Goal: Contribute content

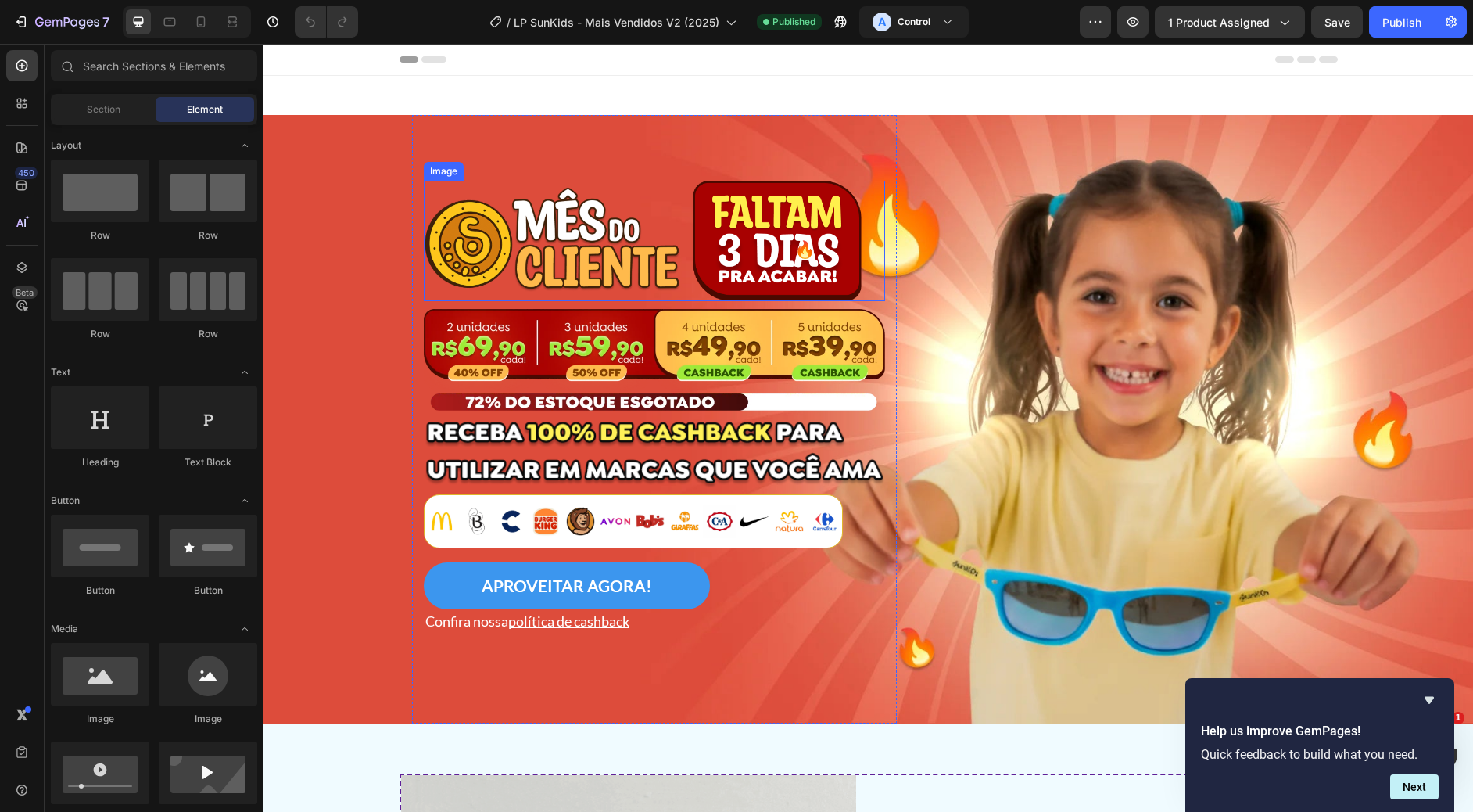
click at [636, 233] on img at bounding box center [643, 241] width 439 height 120
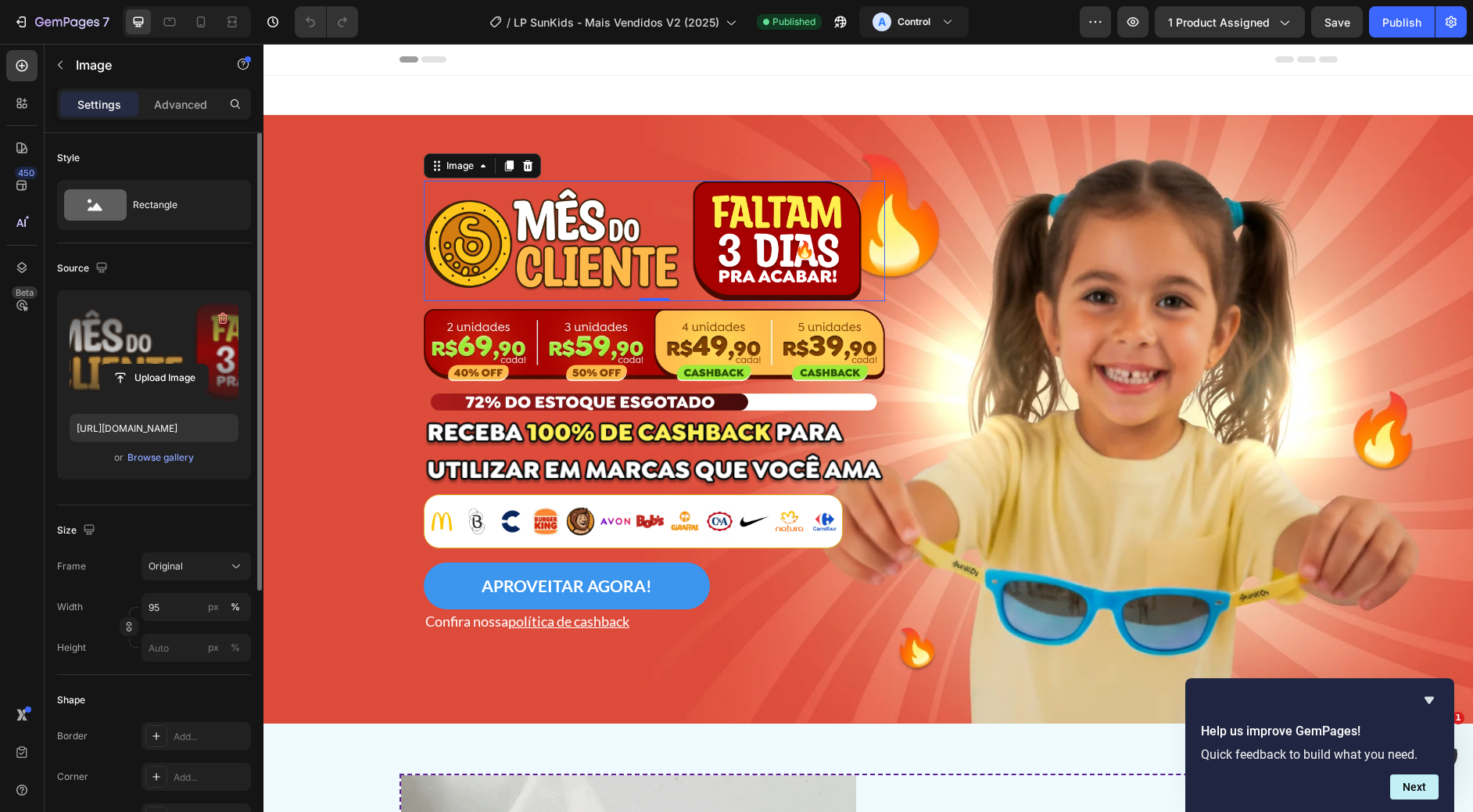
click at [124, 324] on label at bounding box center [154, 352] width 169 height 99
click at [124, 365] on input "file" at bounding box center [154, 378] width 108 height 27
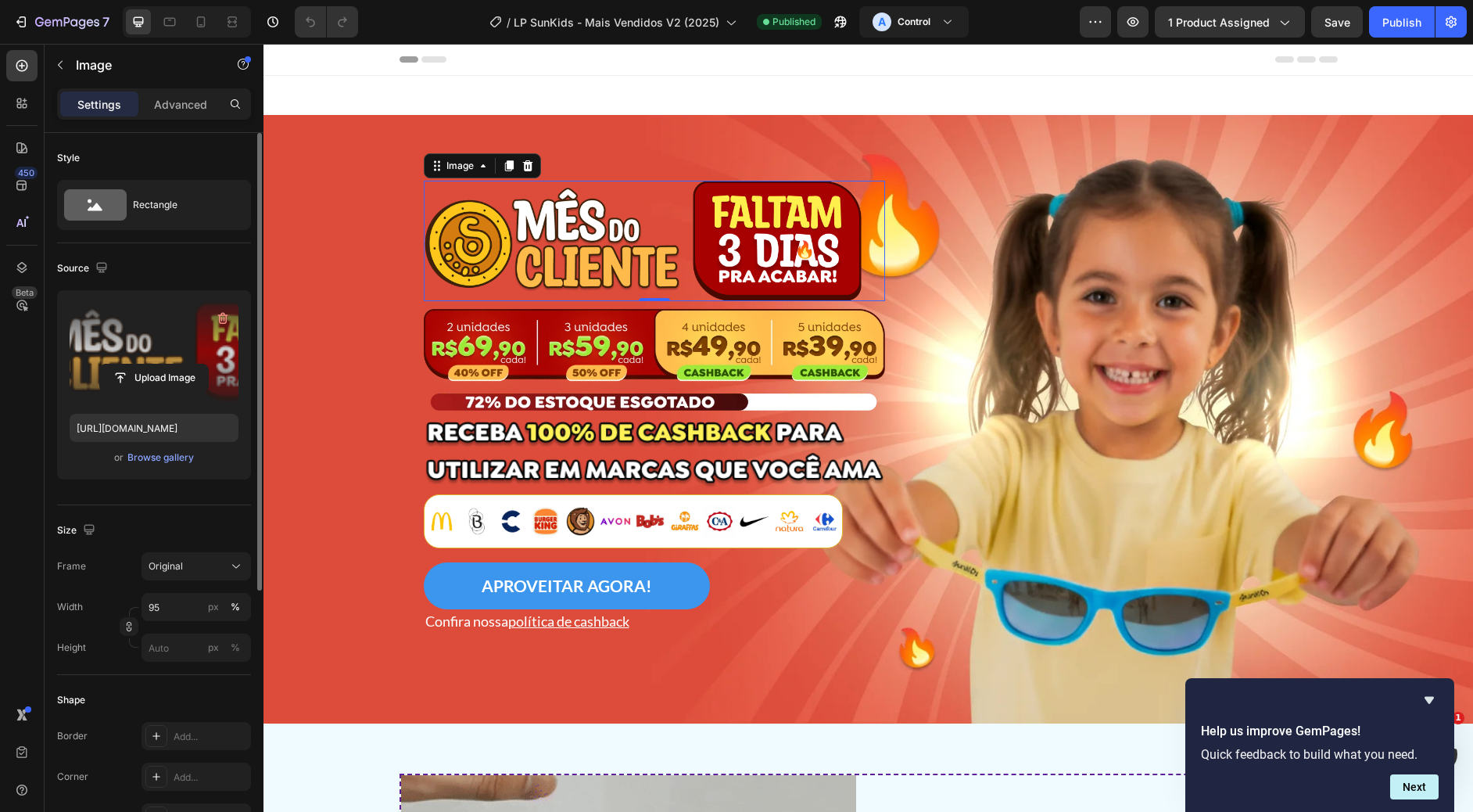
click at [142, 352] on label at bounding box center [154, 352] width 169 height 99
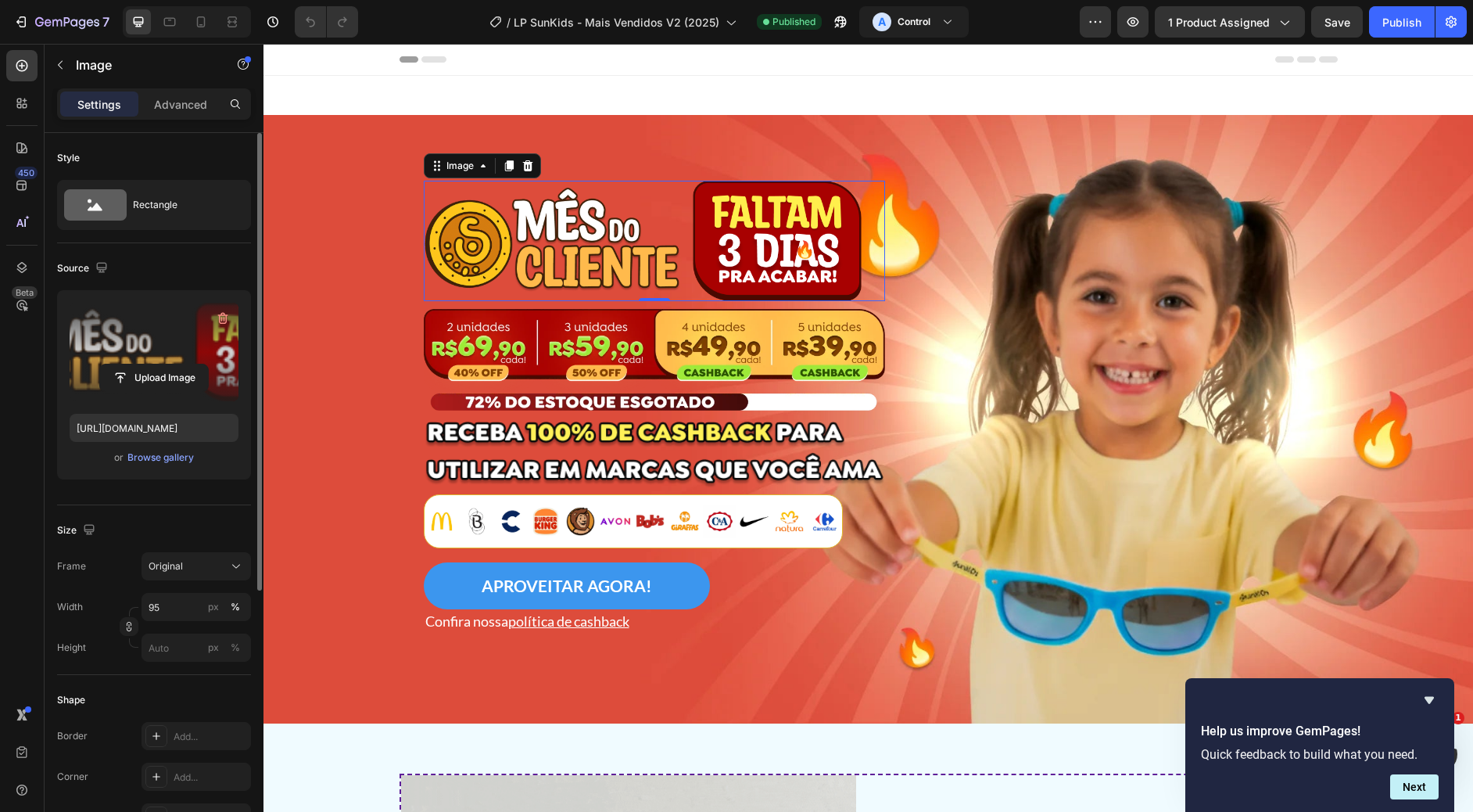
click at [142, 365] on input "file" at bounding box center [154, 378] width 108 height 27
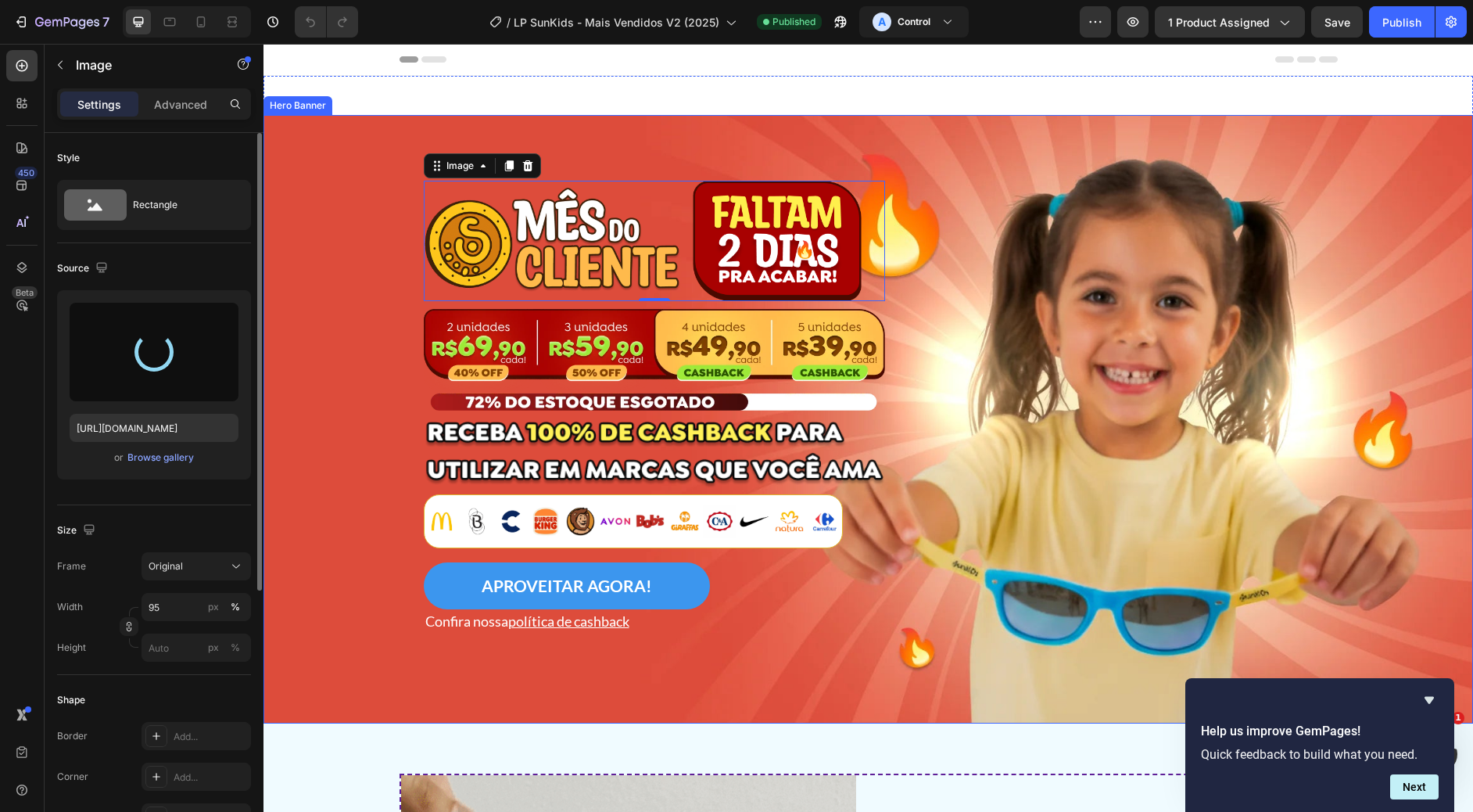
type input "[URL][DOMAIN_NAME]"
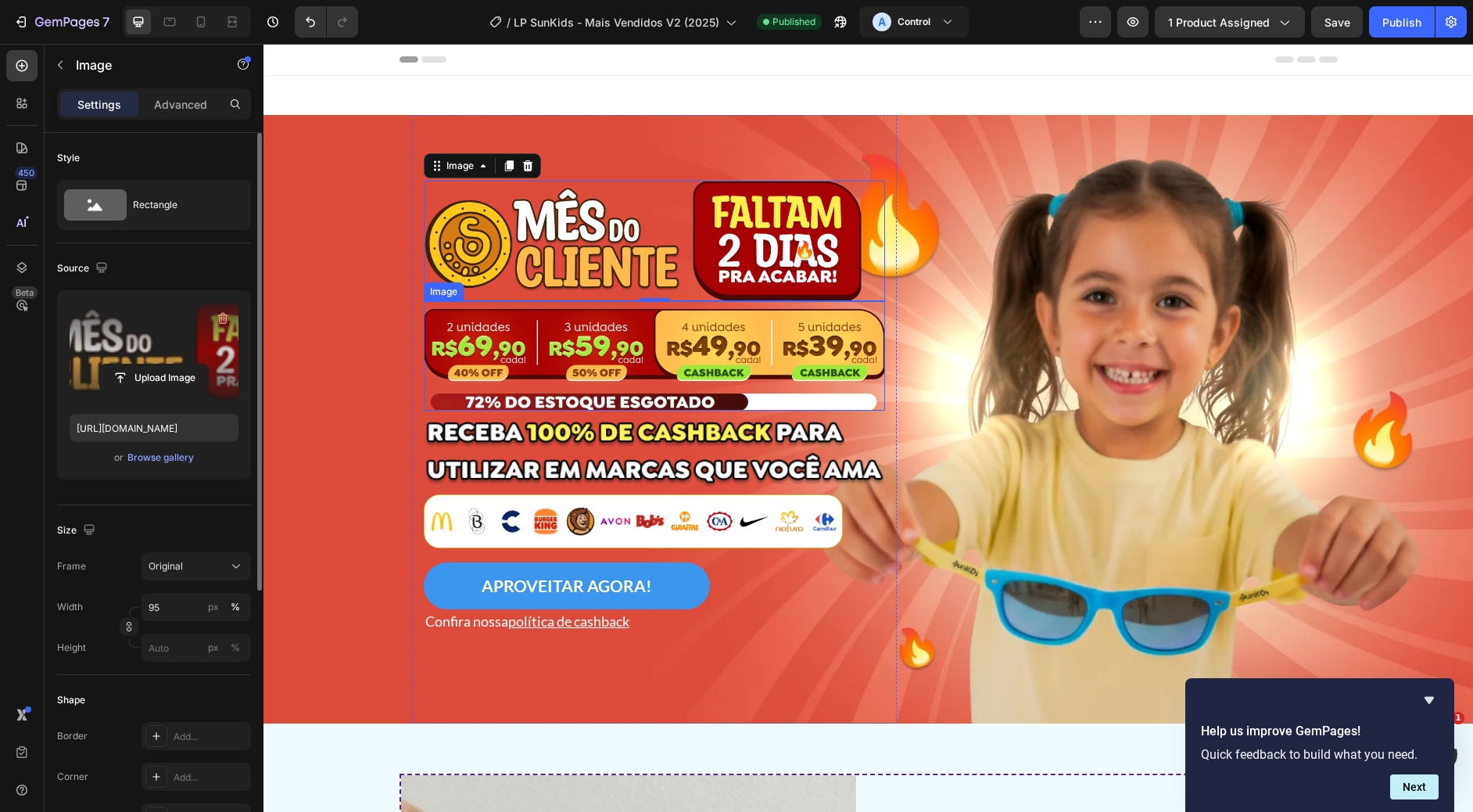
click at [690, 376] on img at bounding box center [654, 359] width 461 height 102
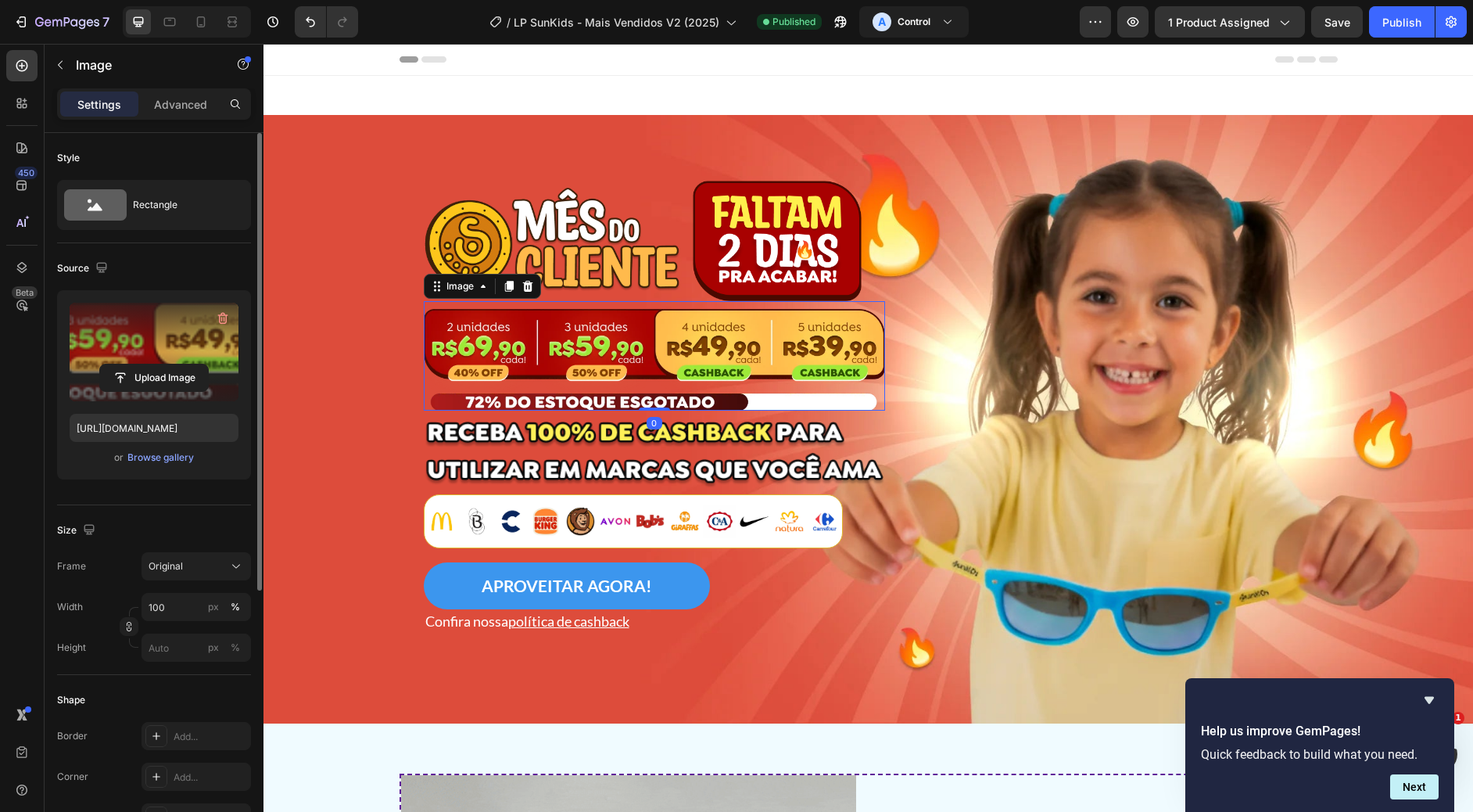
click at [186, 359] on label at bounding box center [154, 352] width 169 height 99
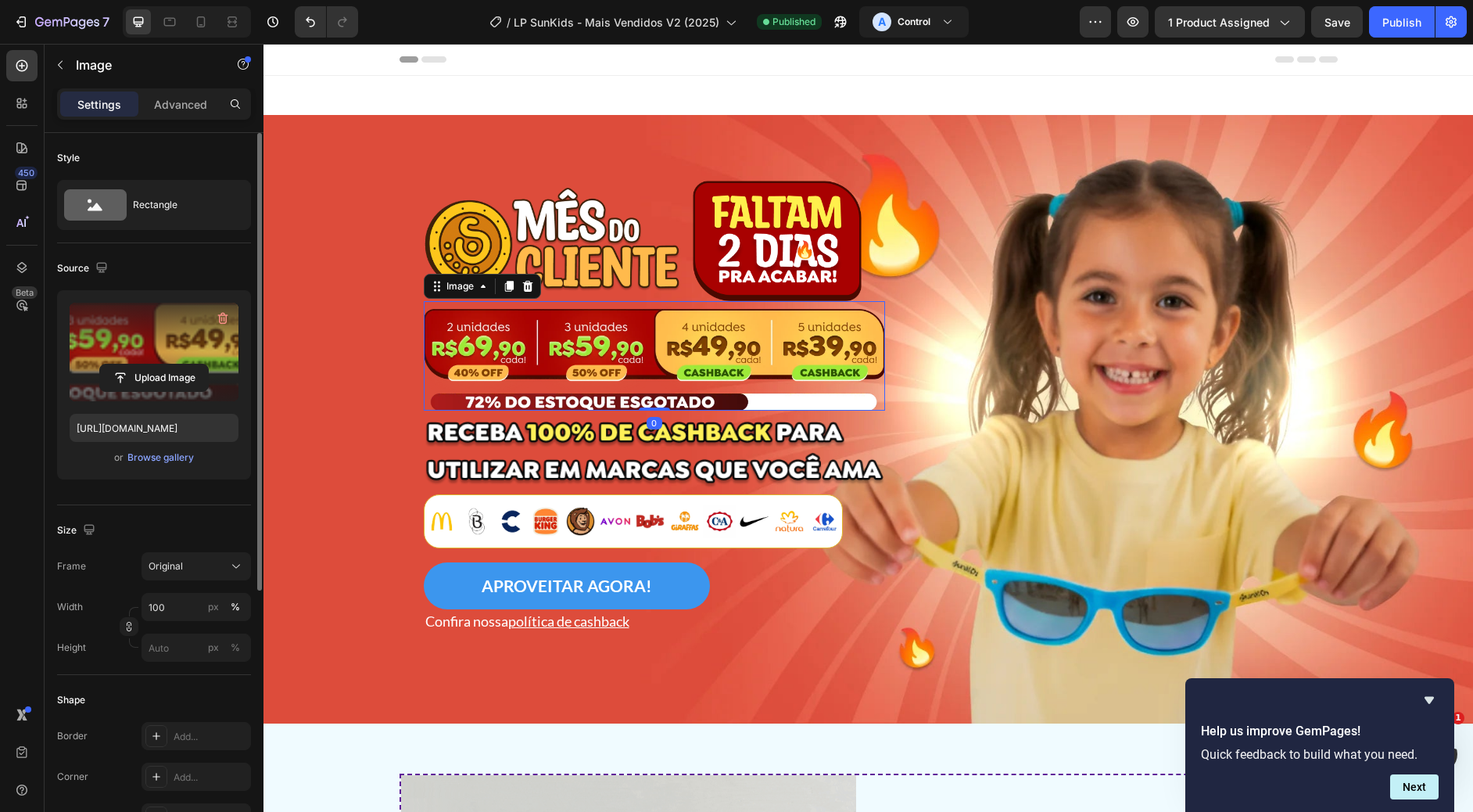
click at [186, 365] on input "file" at bounding box center [154, 378] width 108 height 27
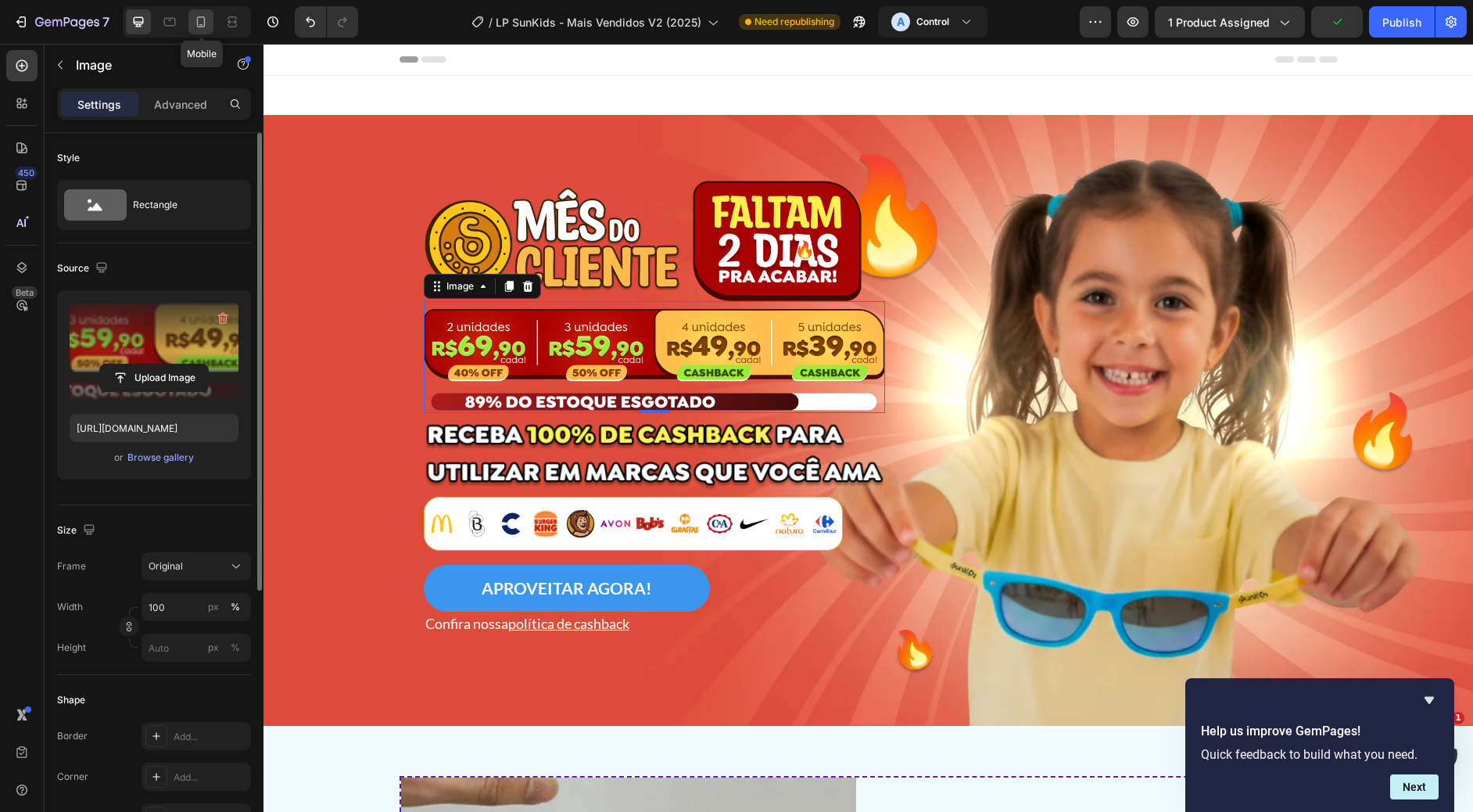
click at [200, 21] on icon at bounding box center [200, 21] width 16 height 16
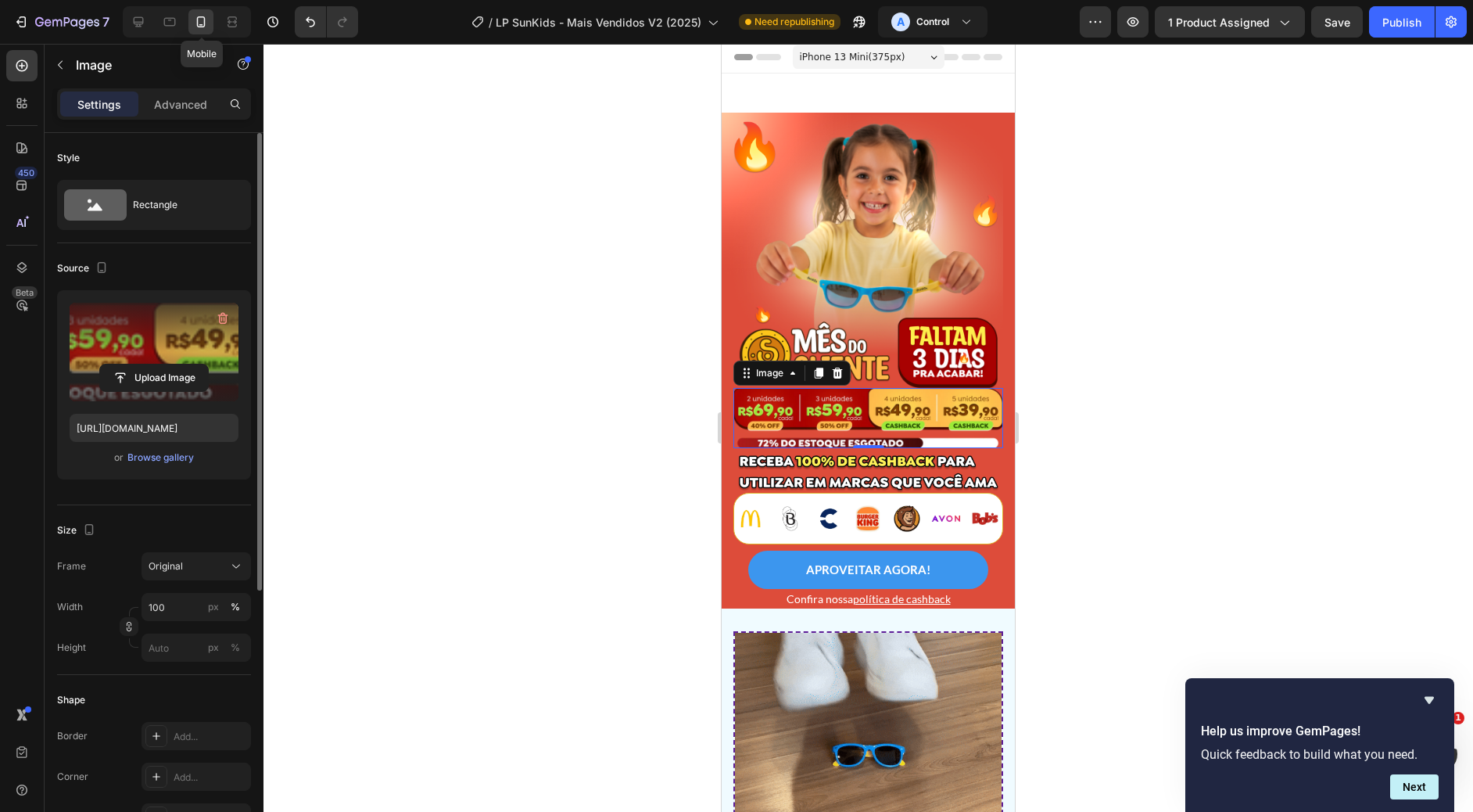
scroll to position [48, 0]
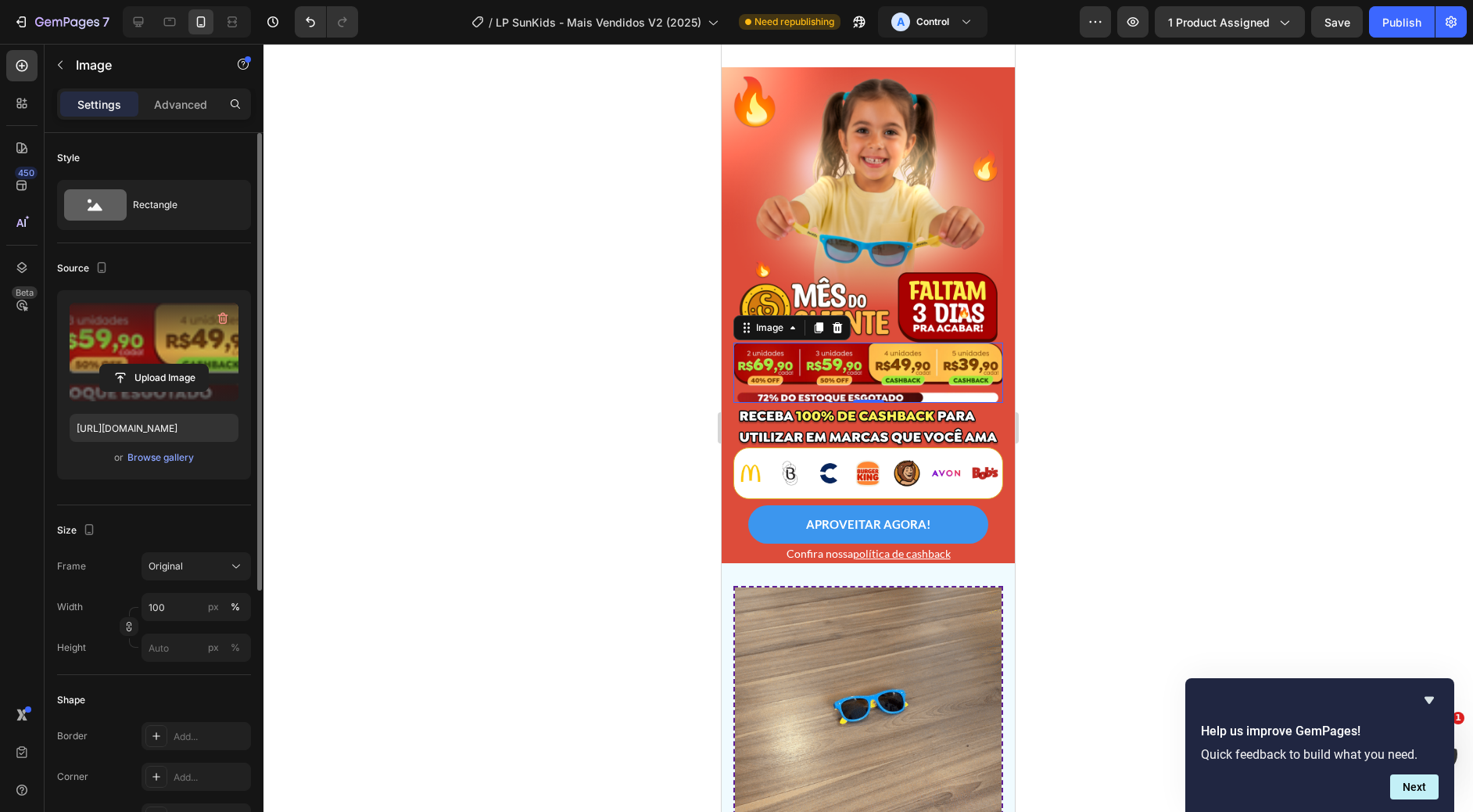
click at [897, 351] on img at bounding box center [868, 372] width 269 height 60
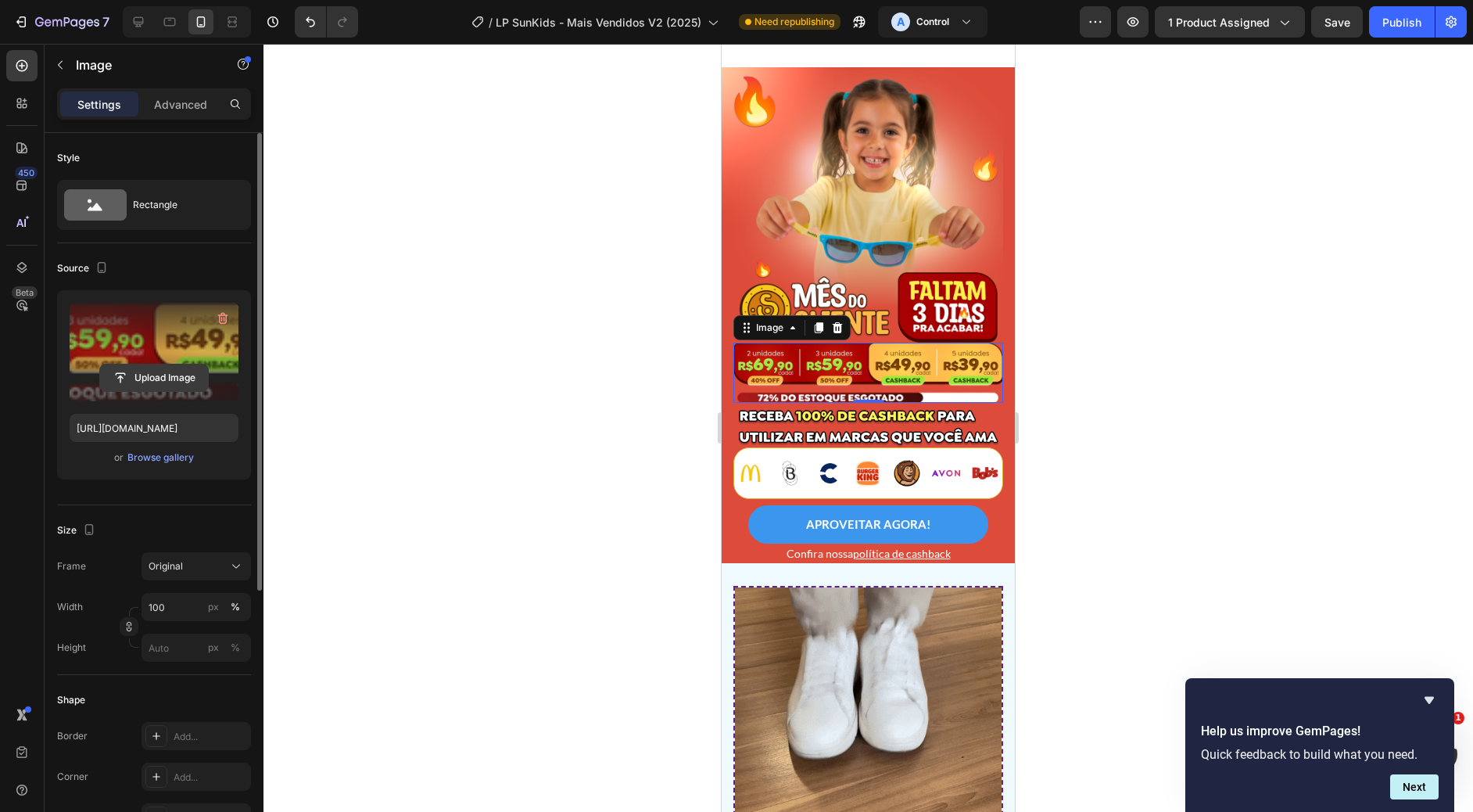
click at [133, 371] on input "file" at bounding box center [154, 378] width 108 height 27
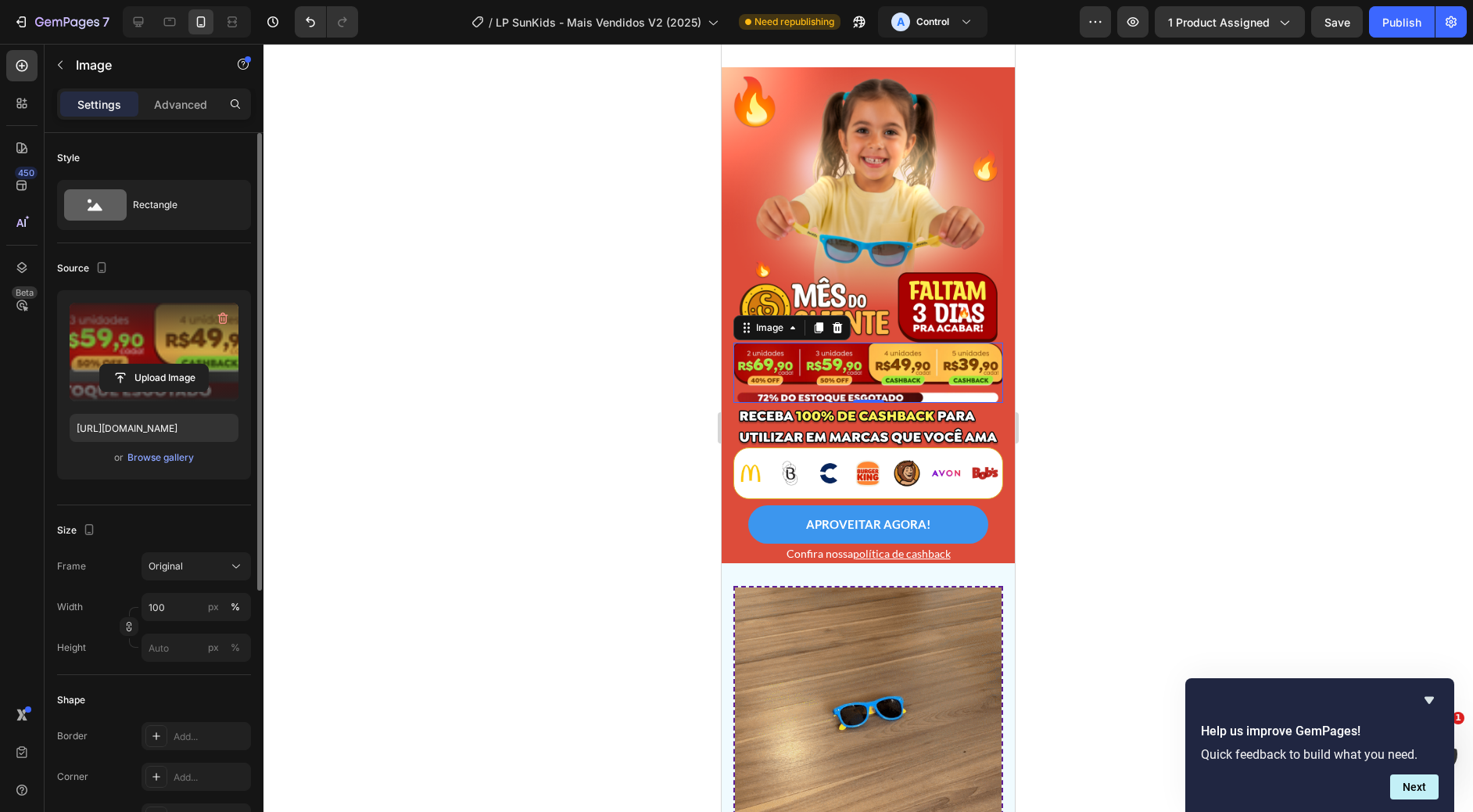
type input "[URL][DOMAIN_NAME]"
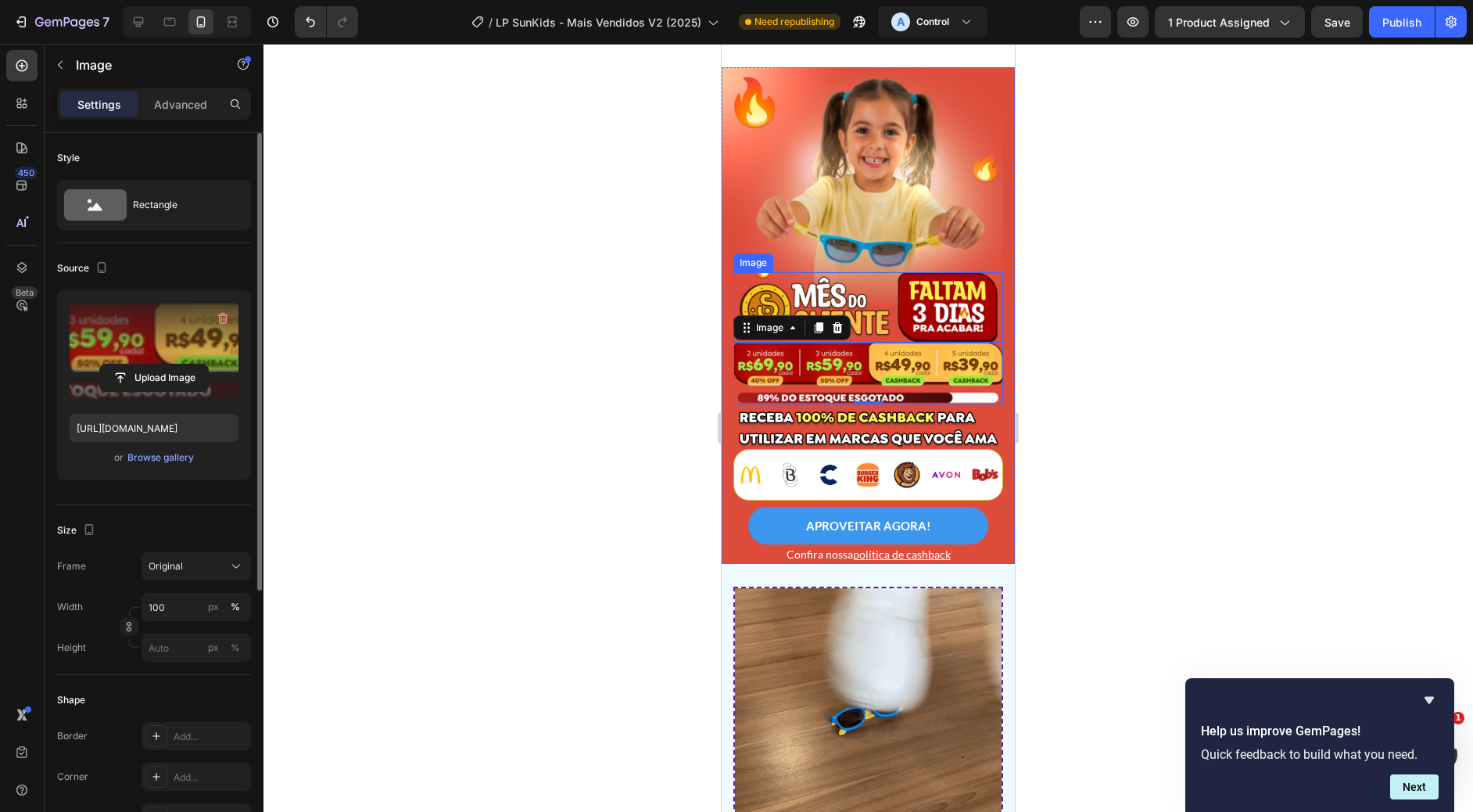
click at [922, 286] on img at bounding box center [869, 308] width 259 height 71
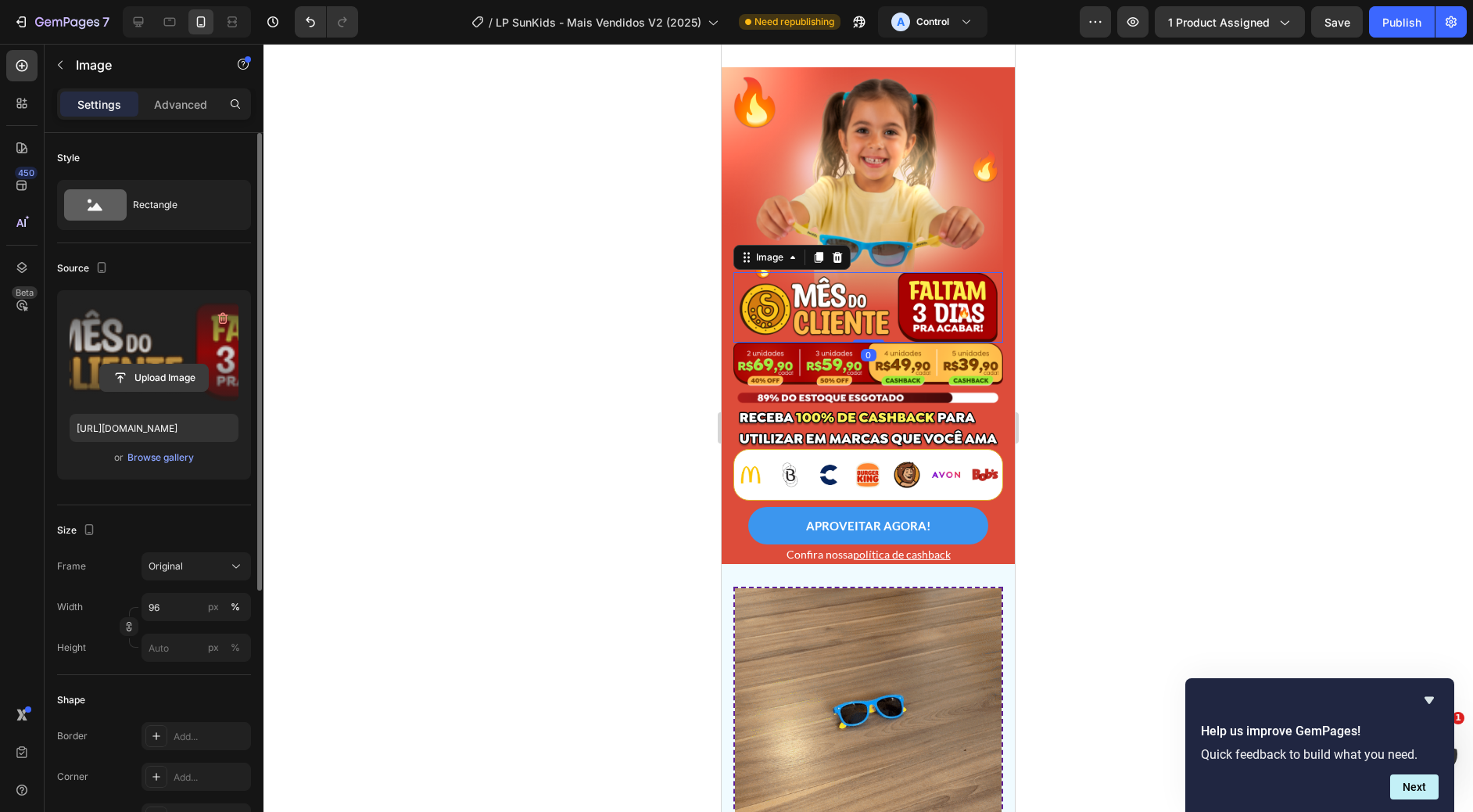
click at [125, 378] on input "file" at bounding box center [154, 378] width 108 height 27
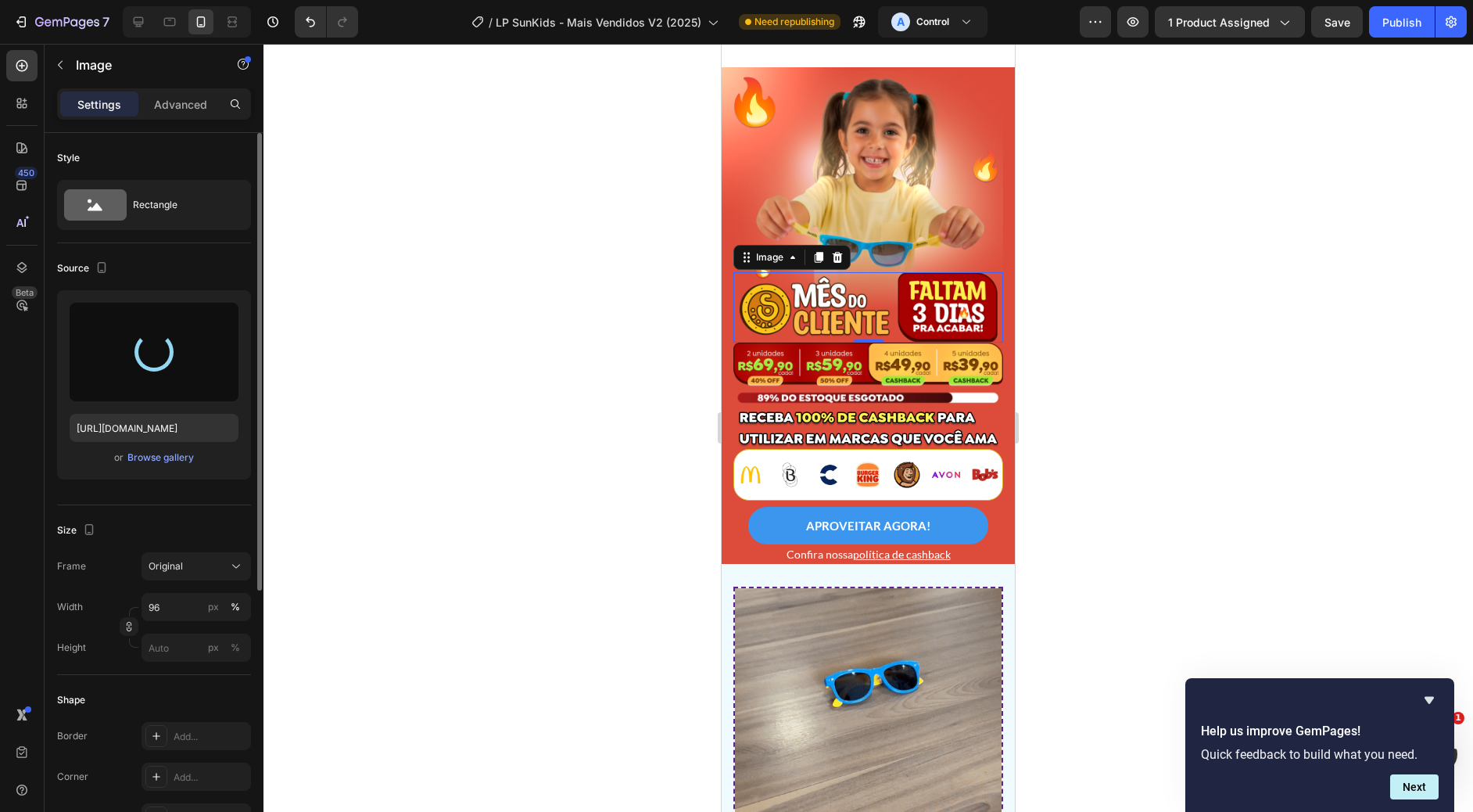
type input "[URL][DOMAIN_NAME]"
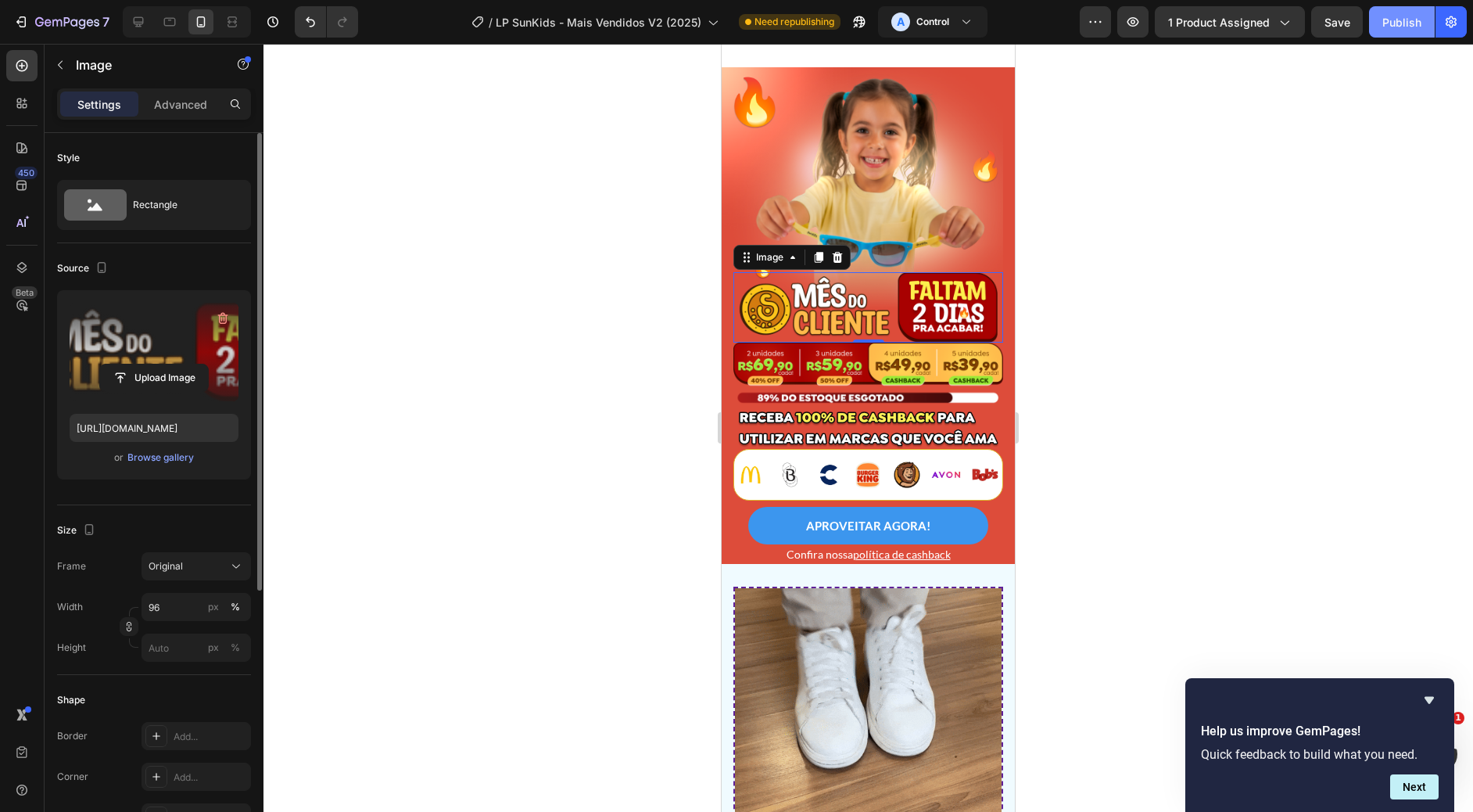
click at [1399, 21] on div "Publish" at bounding box center [1402, 22] width 39 height 17
